Goal: Transaction & Acquisition: Purchase product/service

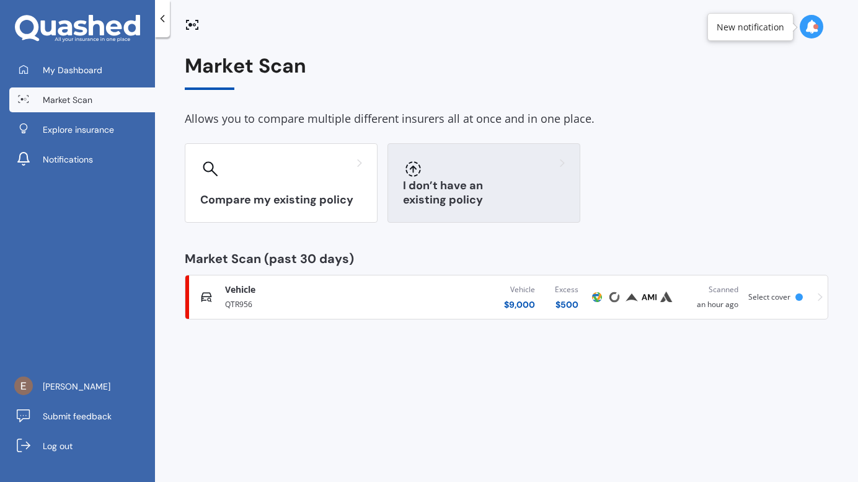
click at [409, 187] on div "I don’t have an existing policy" at bounding box center [483, 182] width 193 height 79
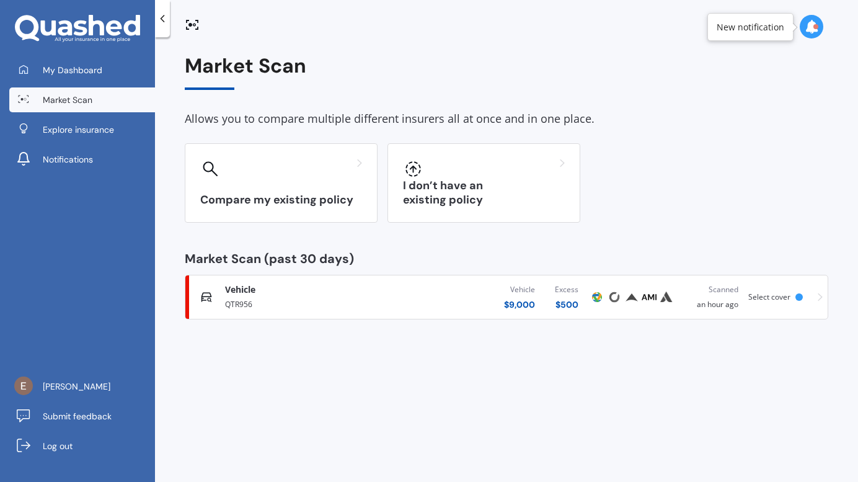
click at [265, 300] on div "QTR956" at bounding box center [309, 303] width 169 height 15
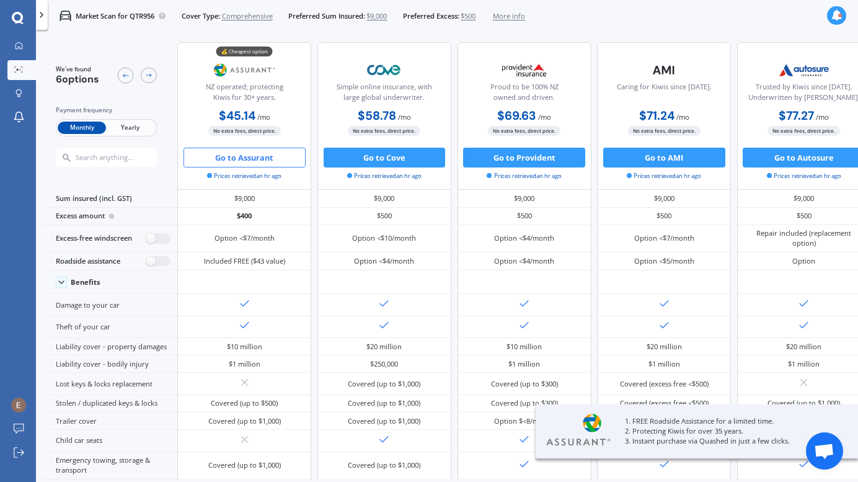
click at [254, 158] on button "Go to Assurant" at bounding box center [245, 158] width 122 height 20
